Goal: Task Accomplishment & Management: Use online tool/utility

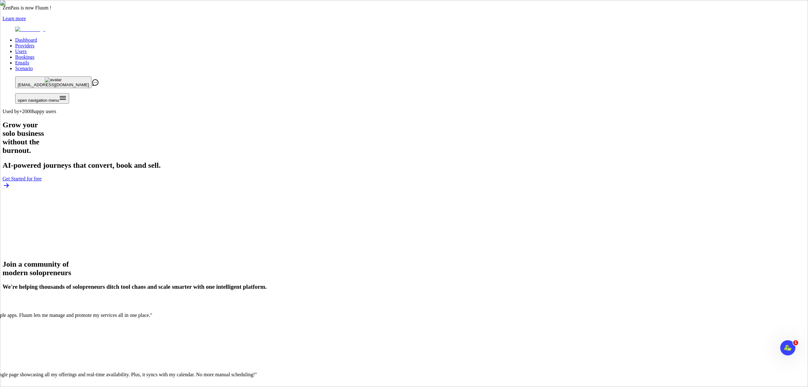
click at [27, 49] on link "Users" at bounding box center [20, 51] width 11 height 5
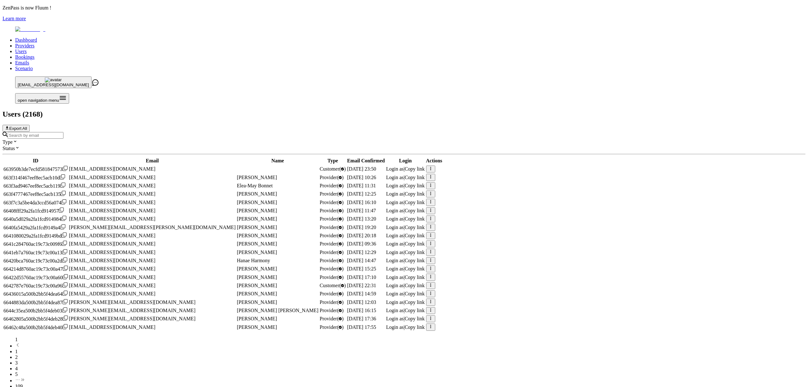
click at [34, 43] on link "Providers" at bounding box center [24, 45] width 19 height 5
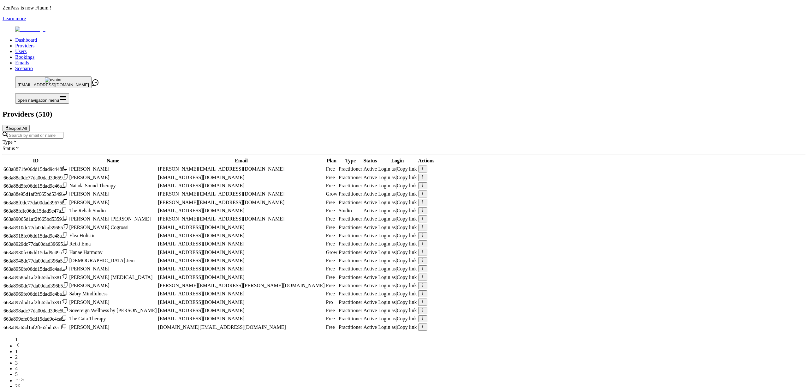
click at [63, 132] on input "Search by email or name" at bounding box center [36, 135] width 56 height 7
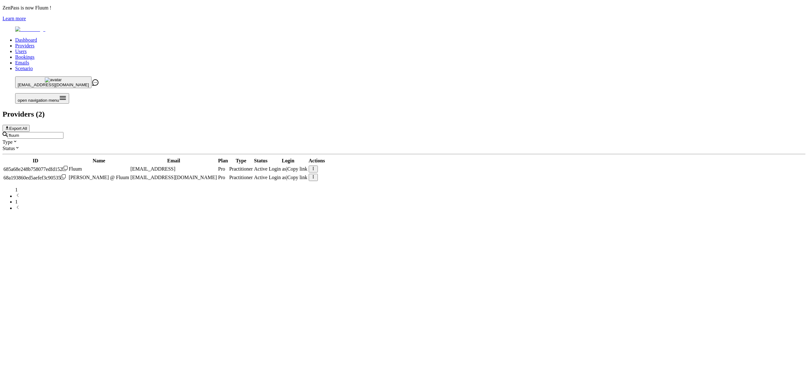
type input "fluum"
click at [287, 166] on span "Login as" at bounding box center [278, 168] width 18 height 5
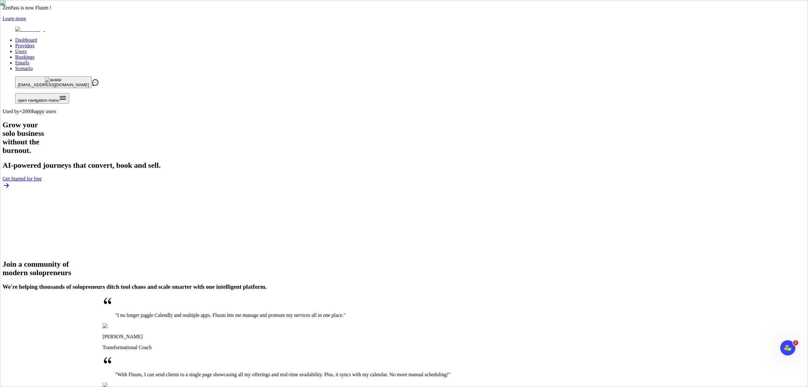
click at [33, 66] on link "Scenario" at bounding box center [24, 68] width 18 height 5
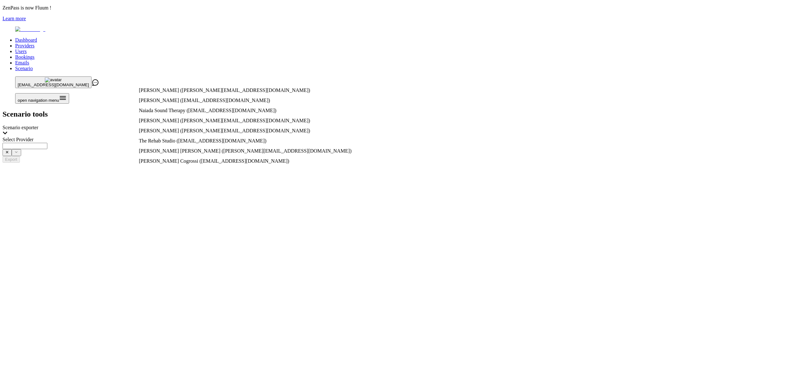
click at [47, 143] on input "Select Provider" at bounding box center [25, 146] width 45 height 6
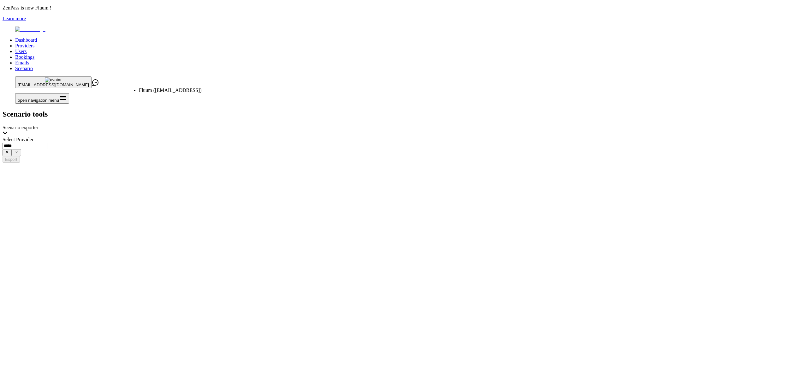
click at [197, 89] on span "Fluum ([EMAIL_ADDRESS])" at bounding box center [170, 89] width 63 height 5
type input "**********"
click at [20, 156] on button "Export" at bounding box center [11, 159] width 17 height 7
click at [34, 43] on link "Providers" at bounding box center [24, 45] width 19 height 5
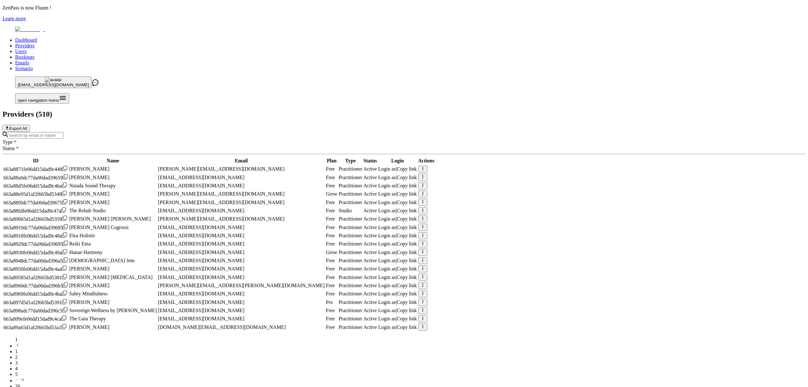
click at [239, 132] on div "Type Status ID Name Email Plan Type Status Login Actions 663a8871fe06dd15dad9c4…" at bounding box center [404, 264] width 803 height 264
click at [63, 132] on input "Search by email or name" at bounding box center [36, 135] width 56 height 7
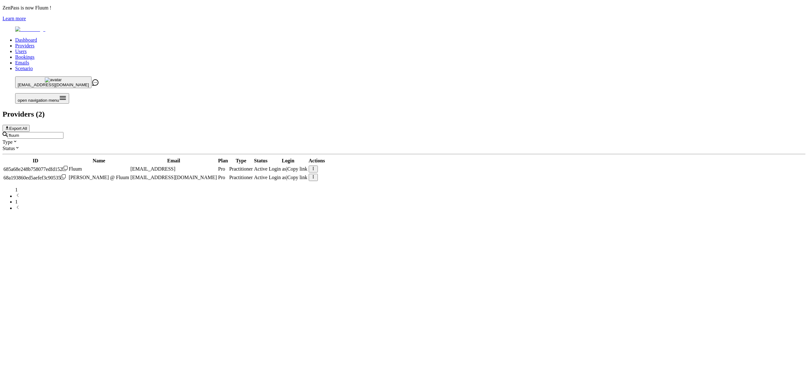
type input "fluum"
click at [287, 166] on span "Login as" at bounding box center [278, 168] width 18 height 5
